Goal: Task Accomplishment & Management: Manage account settings

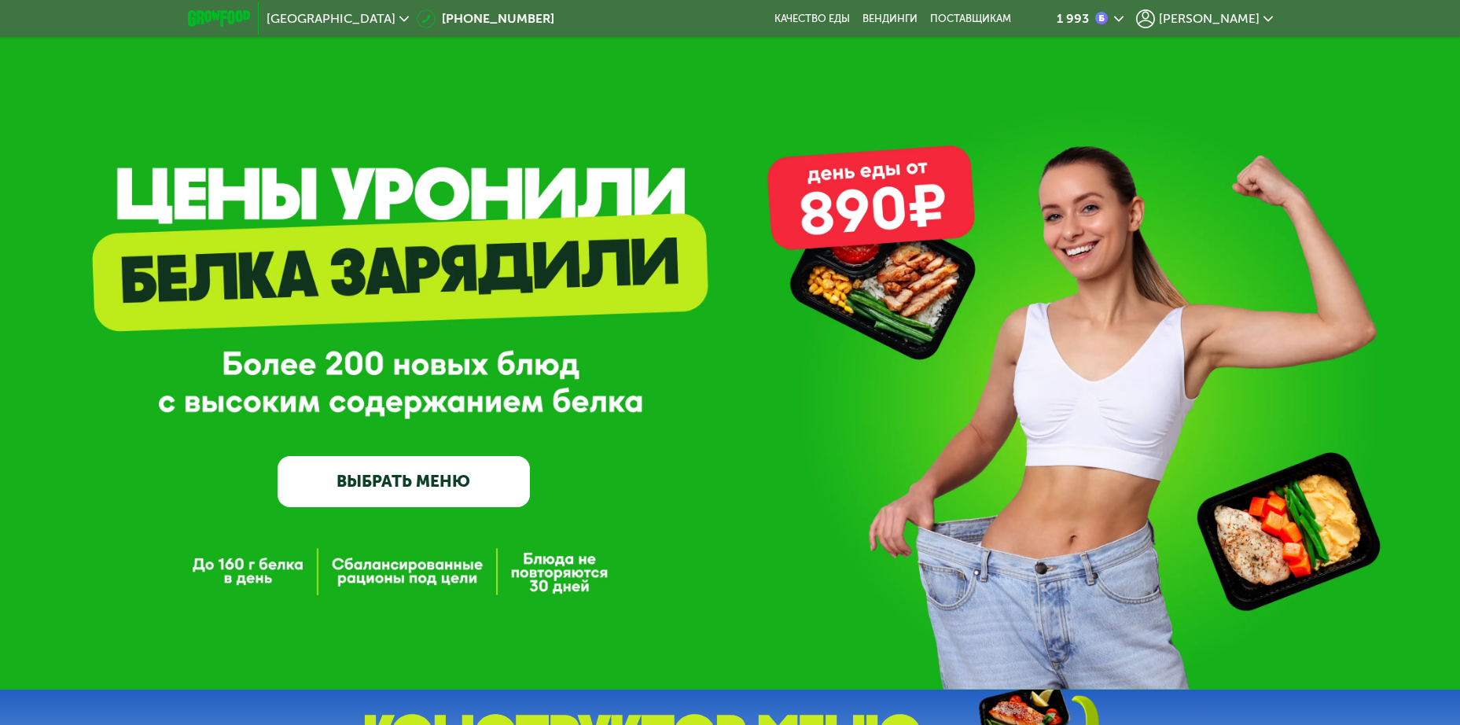
click at [1229, 13] on span "[PERSON_NAME]" at bounding box center [1209, 19] width 101 height 13
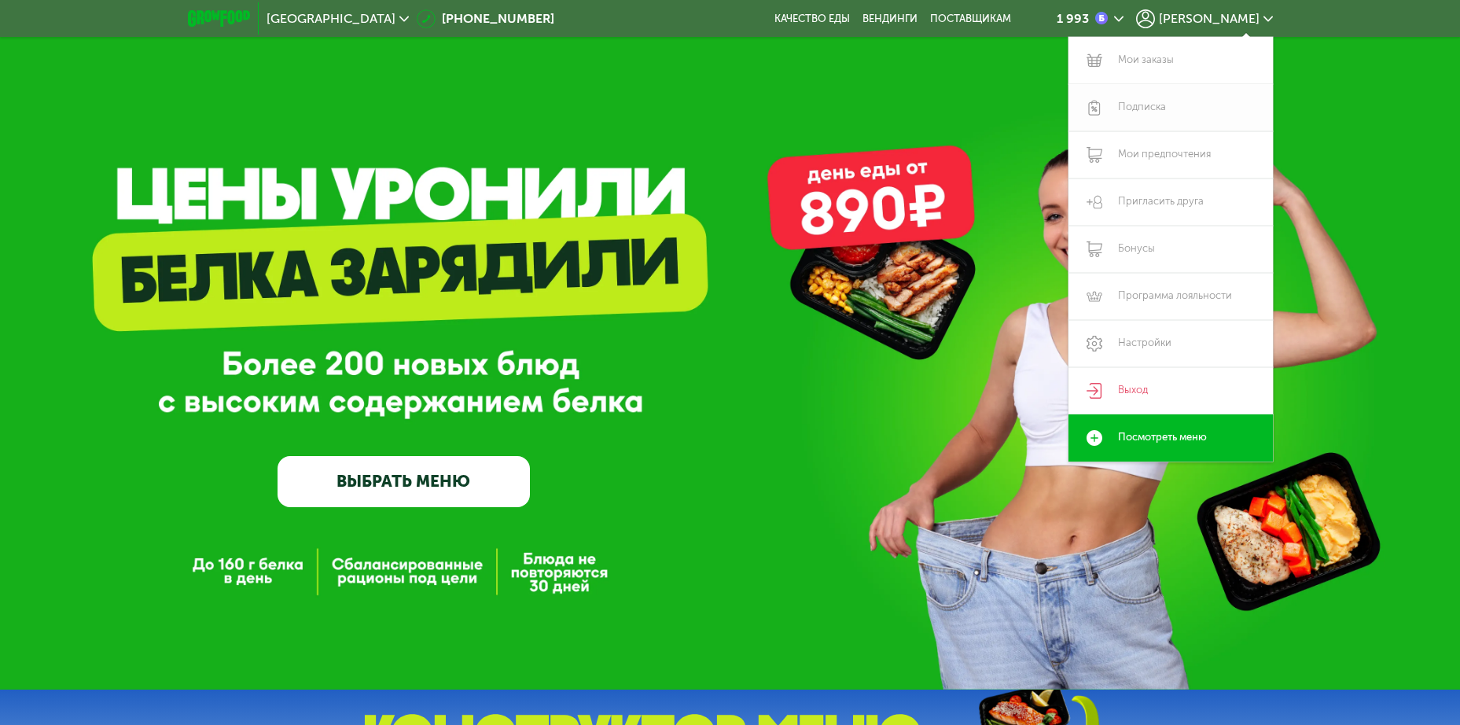
click at [1151, 103] on link "Подписка" at bounding box center [1171, 107] width 204 height 47
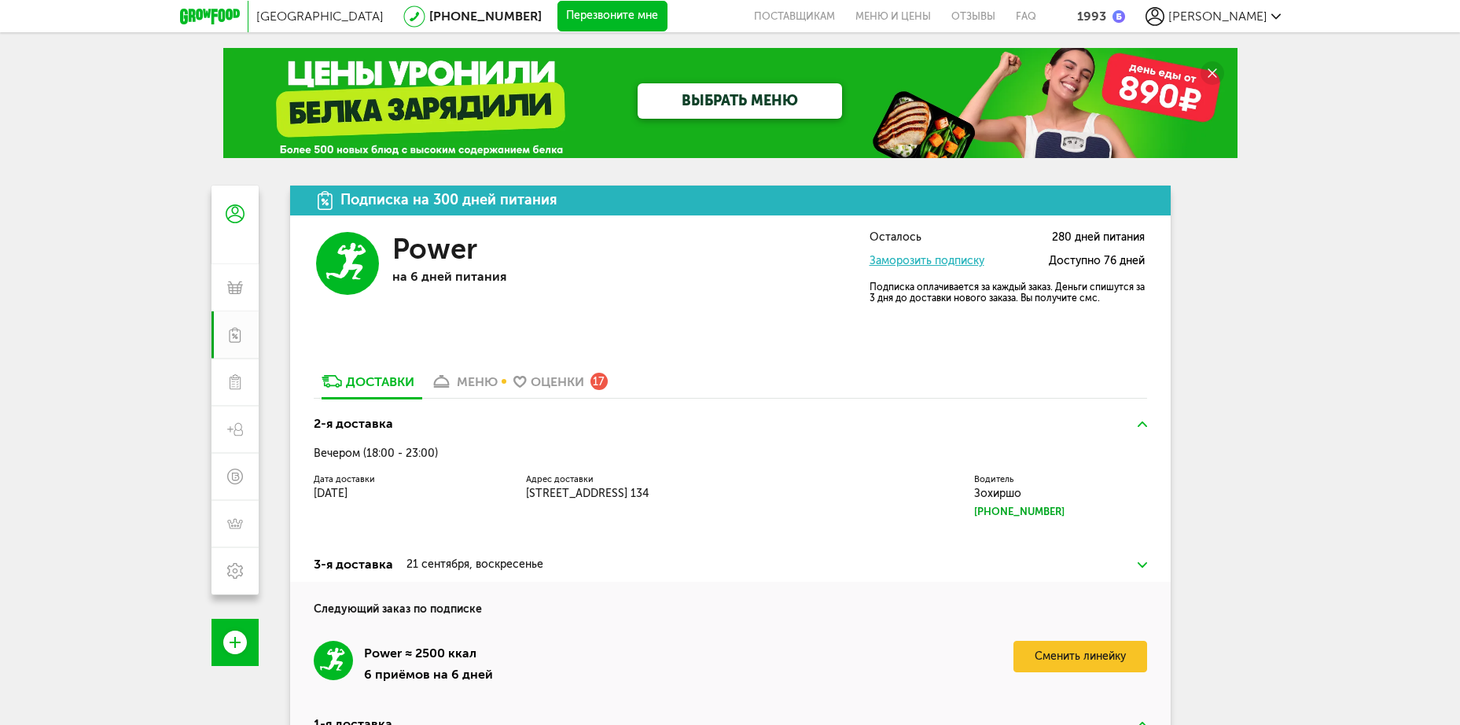
click at [473, 379] on div "меню" at bounding box center [477, 381] width 41 height 15
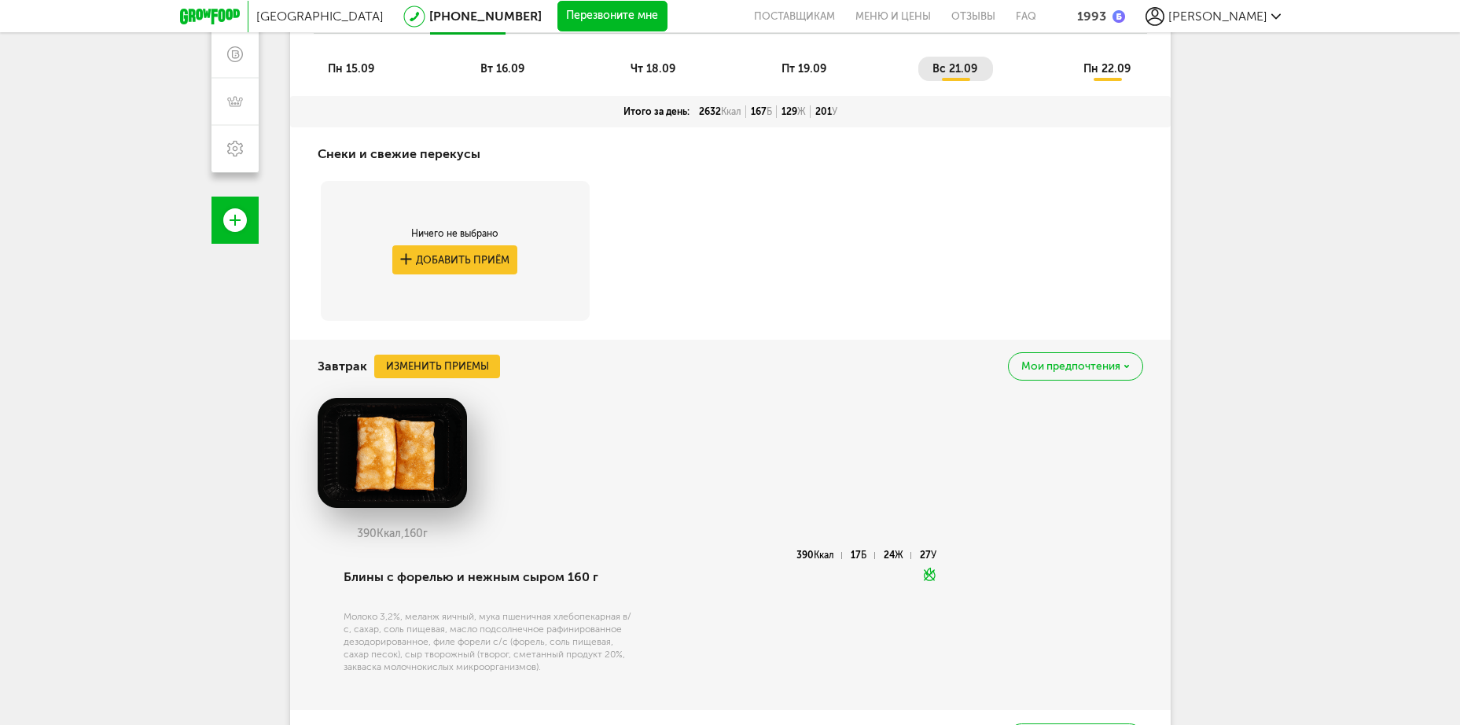
scroll to position [407, 0]
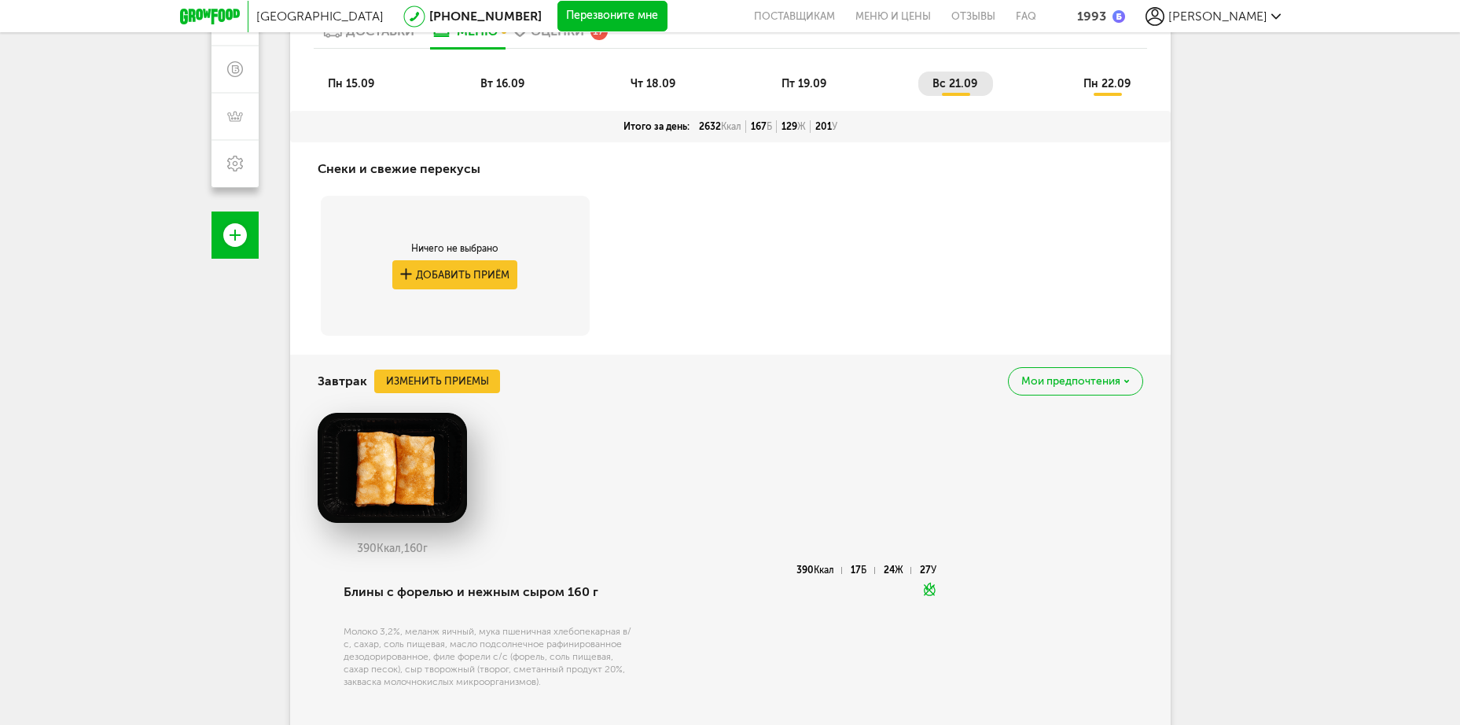
click at [496, 90] on span "вт 16.09" at bounding box center [503, 83] width 44 height 13
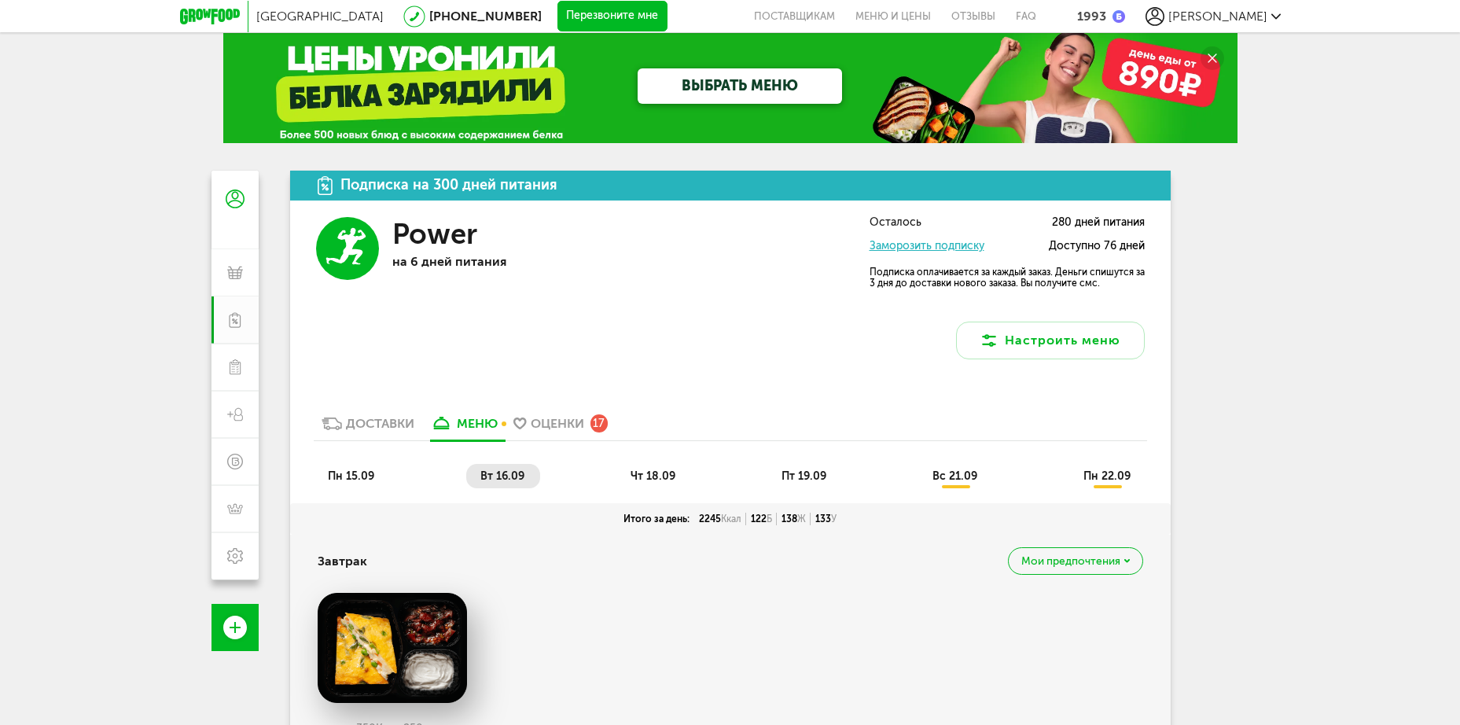
scroll to position [0, 0]
